Goal: Register for event/course

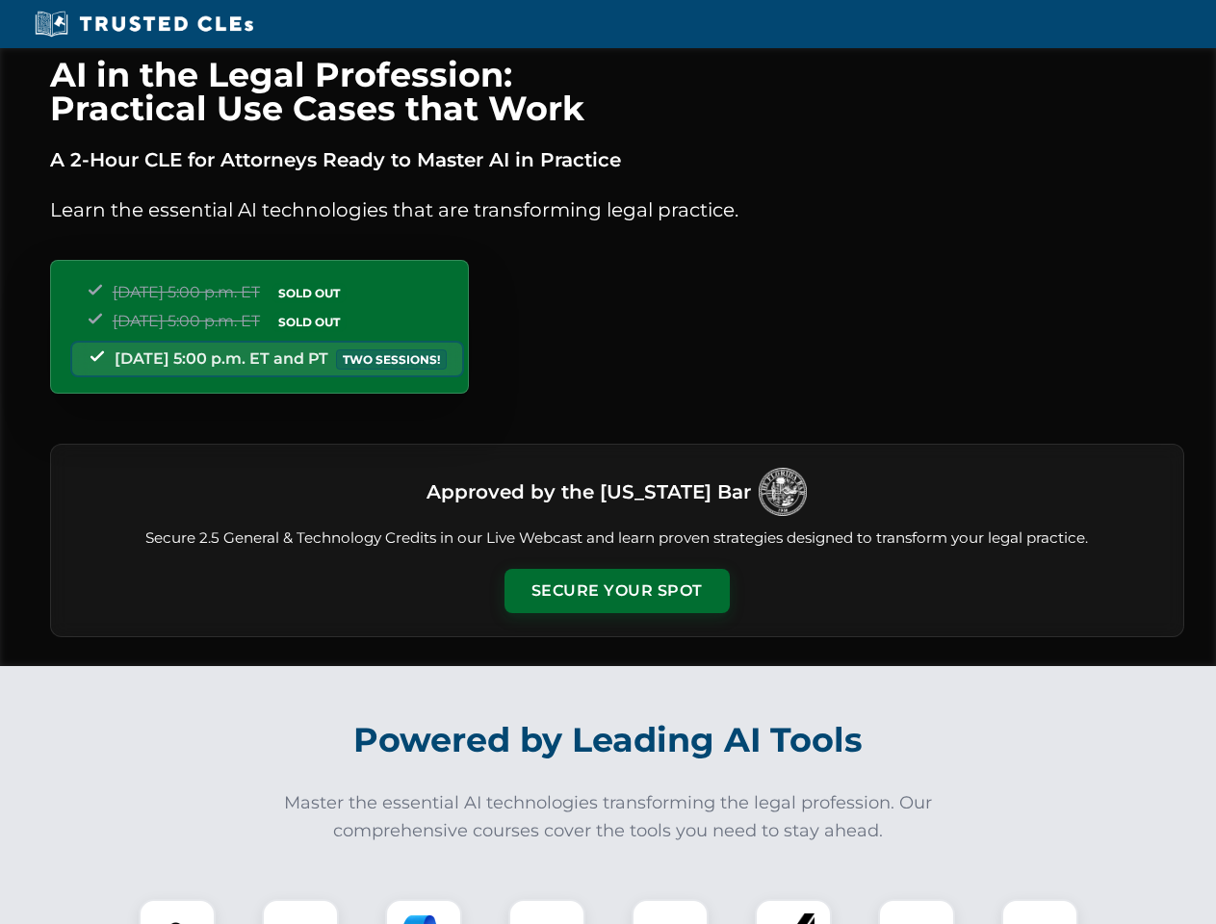
click at [616, 591] on button "Secure Your Spot" at bounding box center [616, 591] width 225 height 44
click at [177, 911] on img at bounding box center [177, 938] width 56 height 56
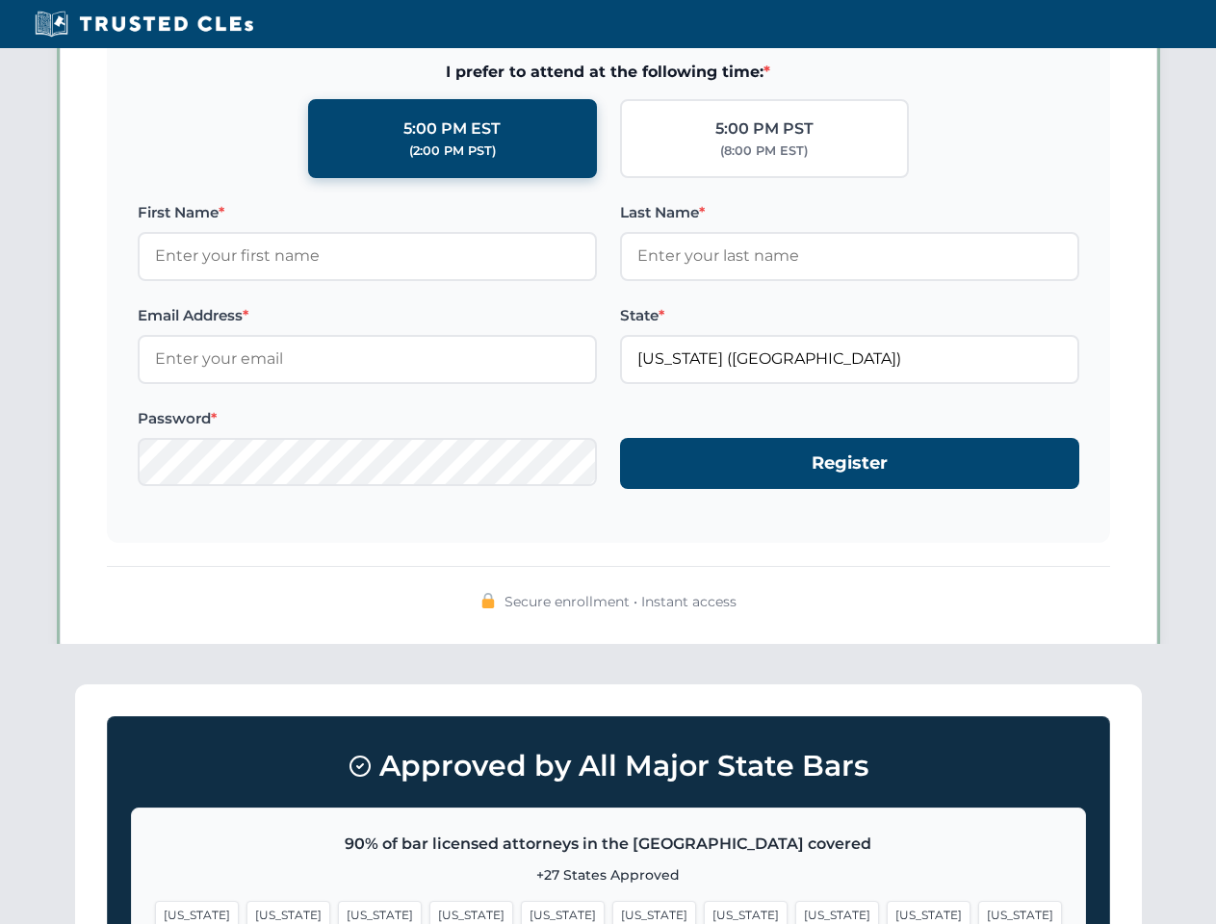
click at [704, 911] on span "[US_STATE]" at bounding box center [746, 915] width 84 height 28
click at [886, 911] on span "[US_STATE]" at bounding box center [928, 915] width 84 height 28
